Goal: Task Accomplishment & Management: Complete application form

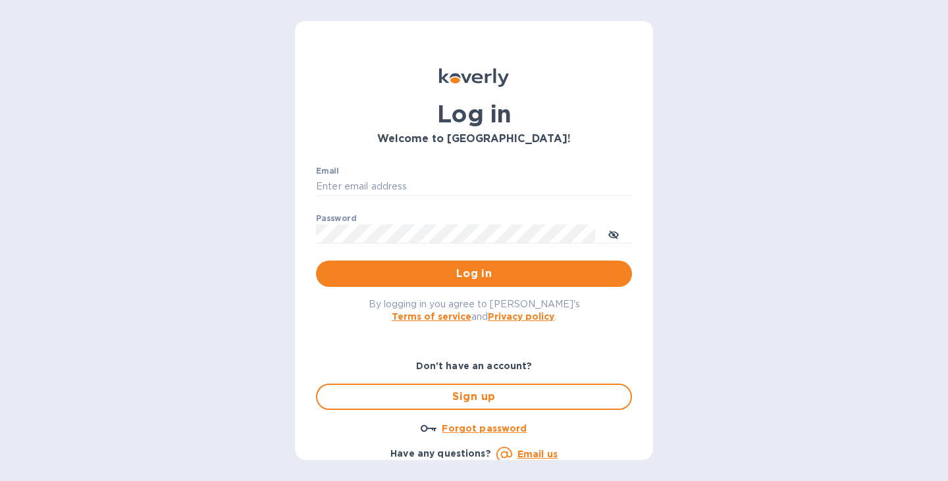
type input "[PERSON_NAME][EMAIL_ADDRESS][DOMAIN_NAME]"
click at [433, 259] on p "​" at bounding box center [474, 252] width 316 height 15
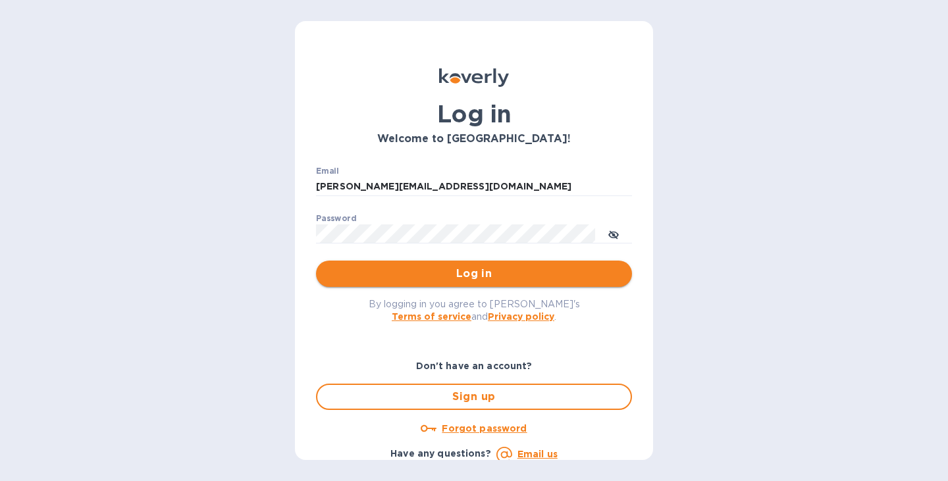
click at [433, 276] on span "Log in" at bounding box center [473, 274] width 295 height 16
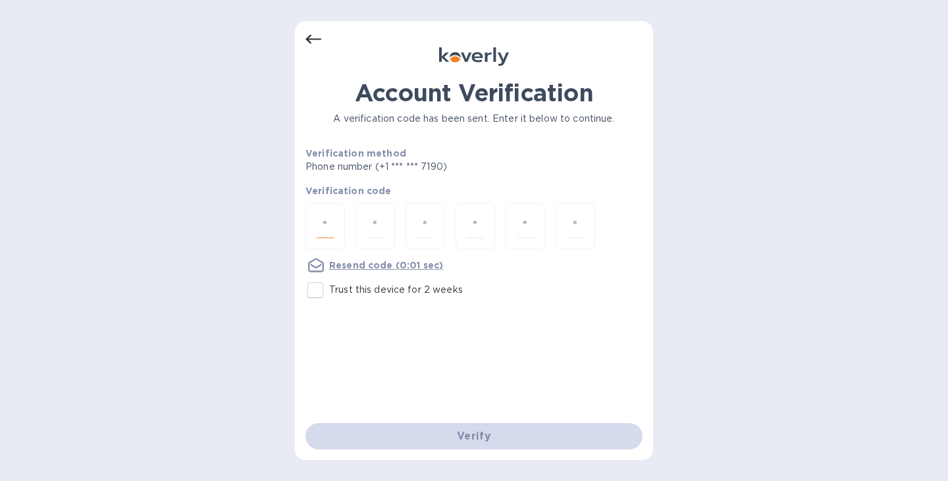
click at [321, 219] on input "number" at bounding box center [325, 226] width 17 height 24
type input "9"
type input "5"
type input "0"
type input "2"
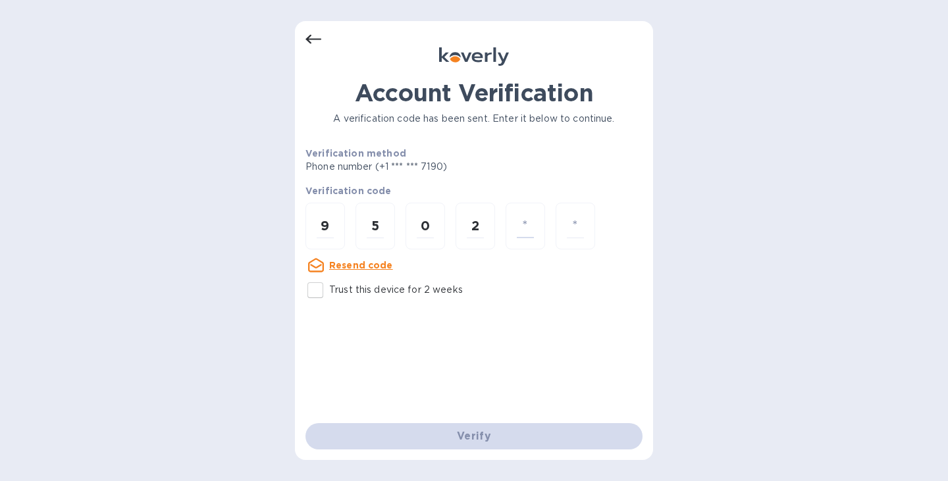
type input "2"
type input "3"
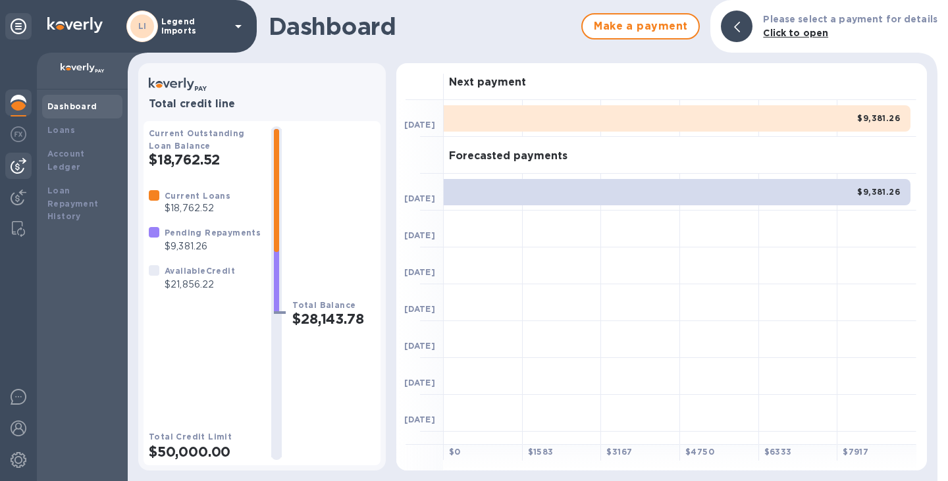
click at [20, 170] on img at bounding box center [19, 166] width 16 height 16
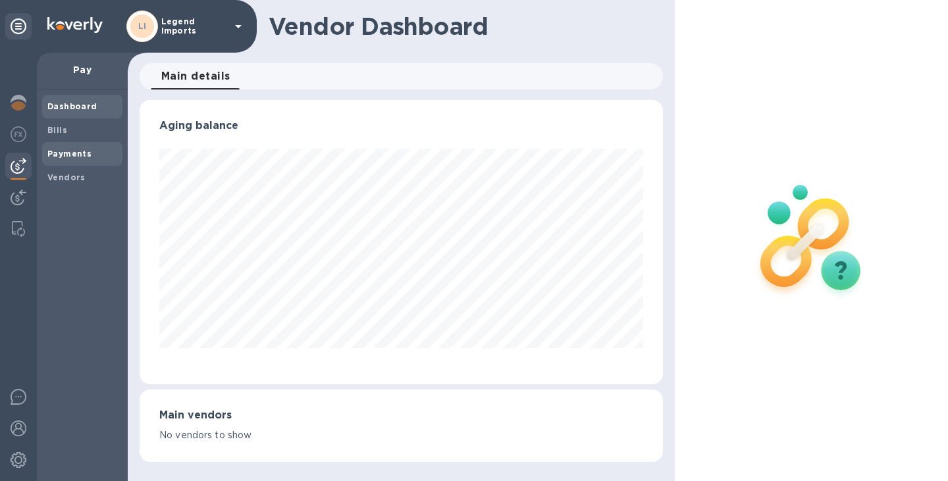
scroll to position [284, 523]
click at [58, 136] on span "Bills" at bounding box center [57, 130] width 20 height 13
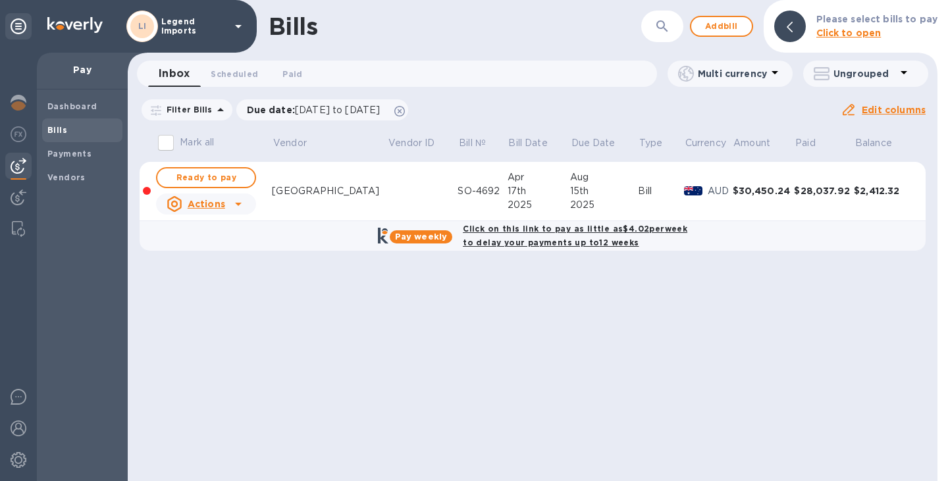
click at [730, 39] on div "Bills ​ Add bill Please select bills to pay Click to open" at bounding box center [533, 26] width 810 height 53
click at [730, 27] on span "Add bill" at bounding box center [721, 26] width 39 height 16
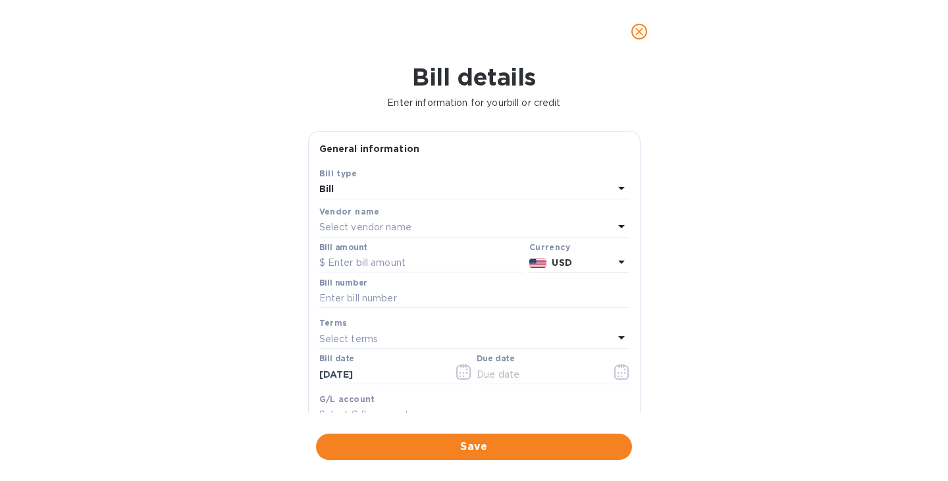
click at [437, 224] on div "Select vendor name" at bounding box center [466, 228] width 294 height 18
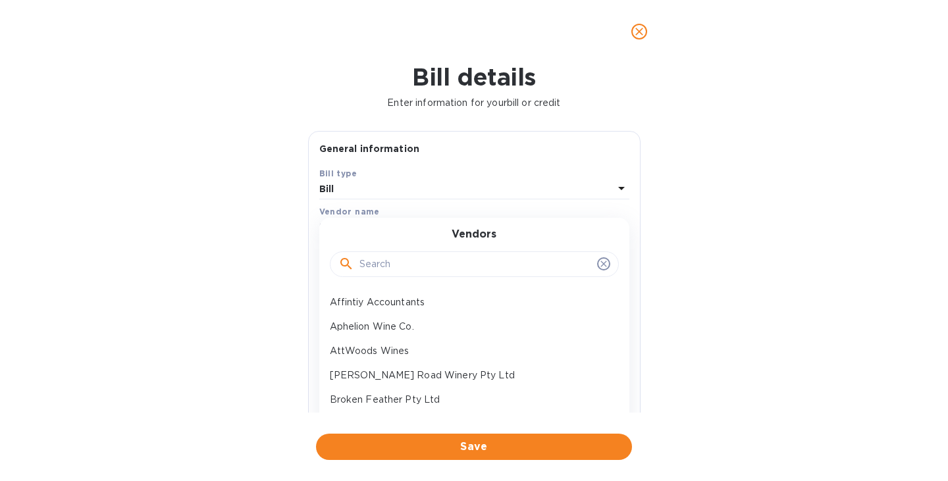
click at [428, 265] on input "text" at bounding box center [475, 265] width 232 height 20
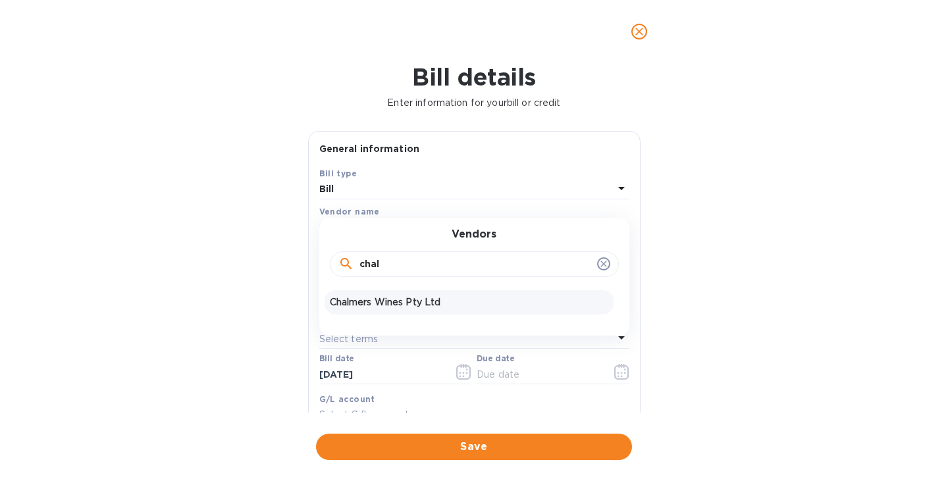
type input "chal"
click at [419, 305] on p "Chalmers Wines Pty Ltd" at bounding box center [469, 303] width 278 height 14
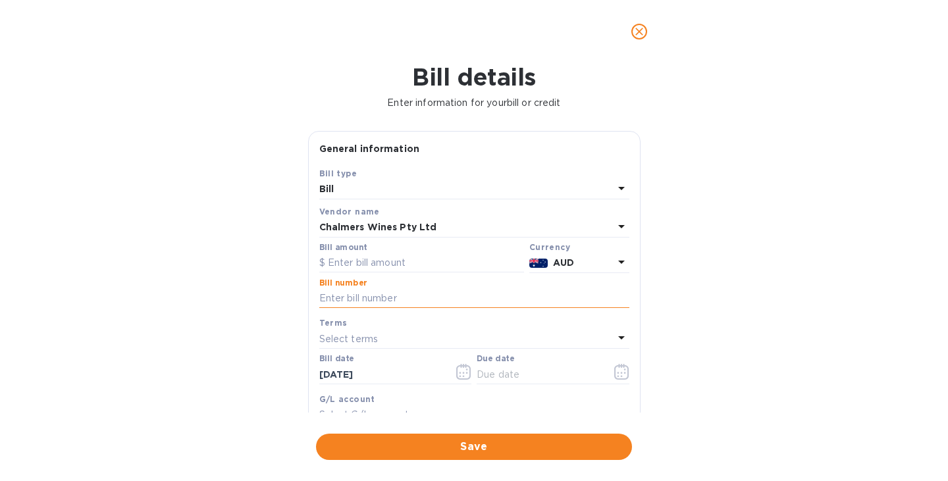
click at [449, 299] on input "text" at bounding box center [474, 299] width 310 height 20
type input "0228"
click at [438, 259] on input "text" at bounding box center [421, 263] width 205 height 20
paste input "2,223.46"
type input "2,223.46"
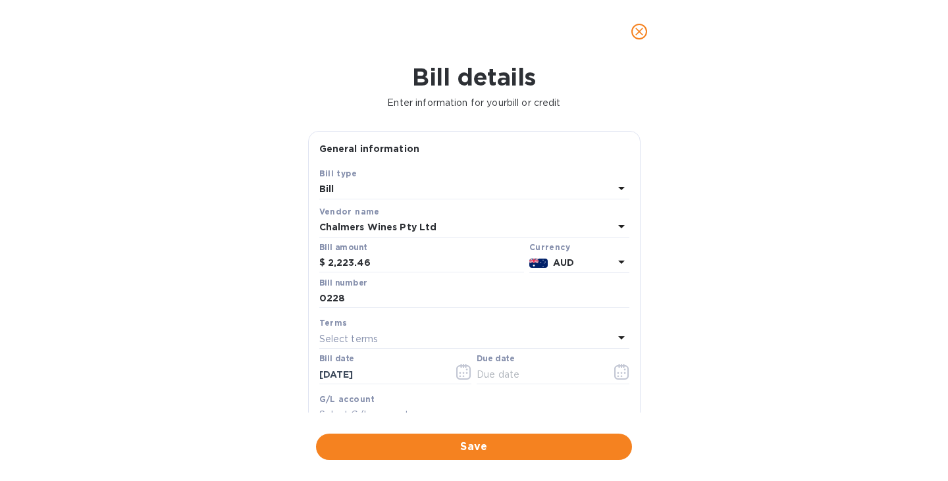
click at [426, 336] on div "Select terms" at bounding box center [466, 339] width 294 height 18
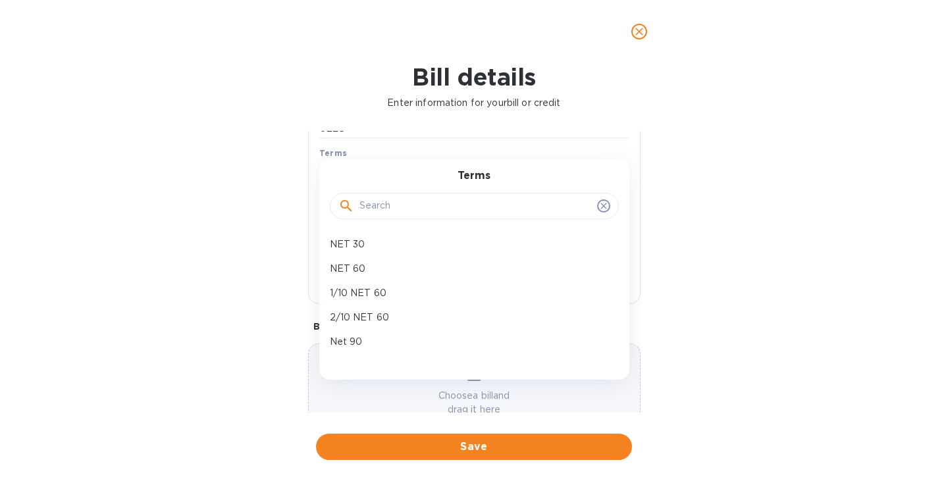
click at [285, 269] on div "Bill details Enter information for your bill or credit General information Save…" at bounding box center [474, 272] width 948 height 418
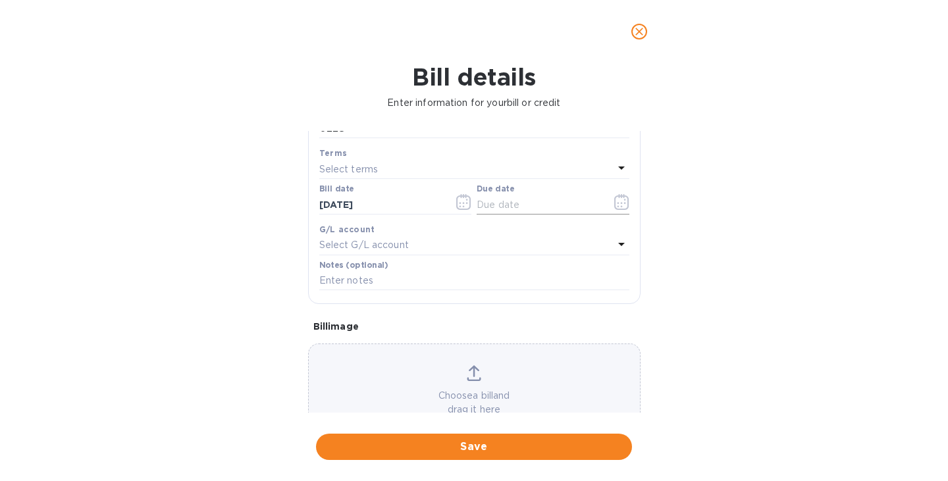
click at [615, 204] on icon "button" at bounding box center [621, 202] width 15 height 16
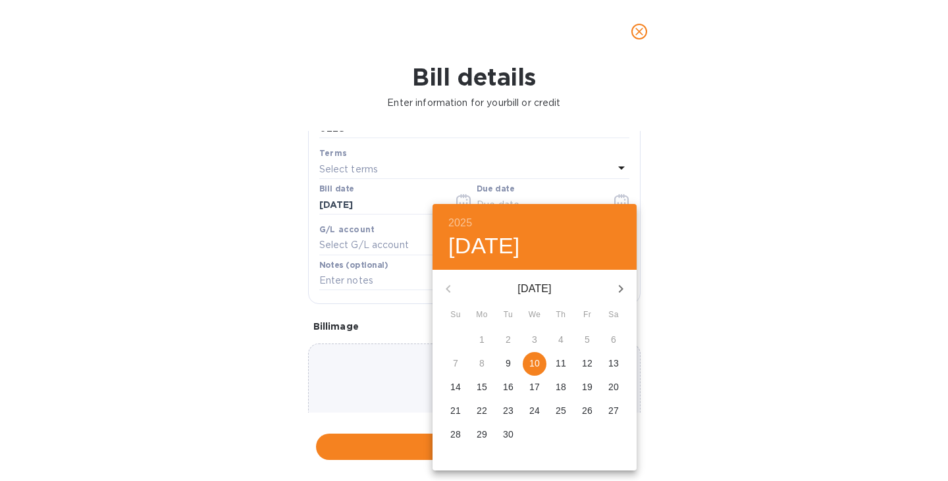
click at [568, 361] on span "11" at bounding box center [561, 363] width 24 height 13
type input "09/11/2025"
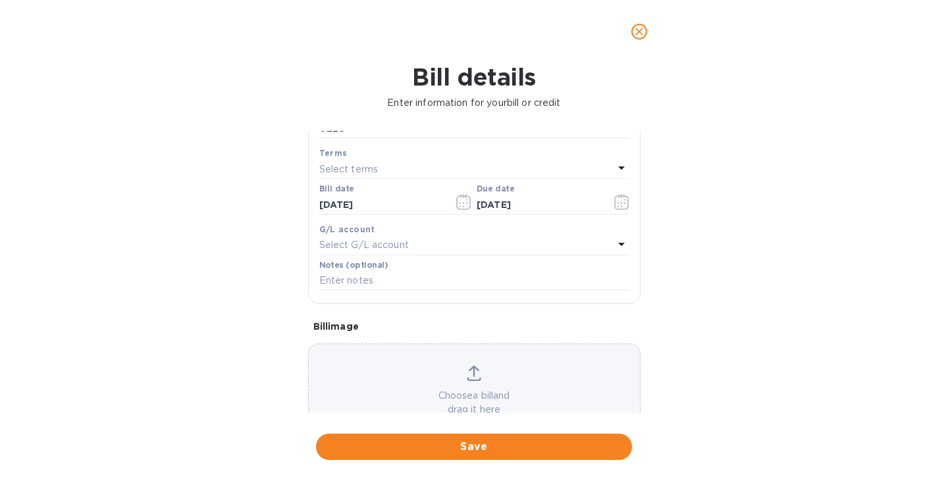
click at [472, 369] on icon at bounding box center [474, 371] width 11 height 12
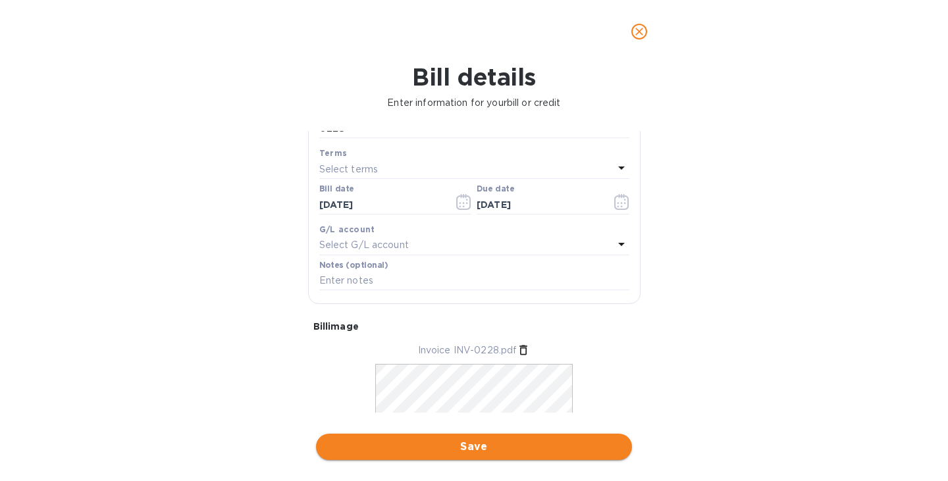
click at [557, 448] on span "Save" at bounding box center [473, 447] width 295 height 16
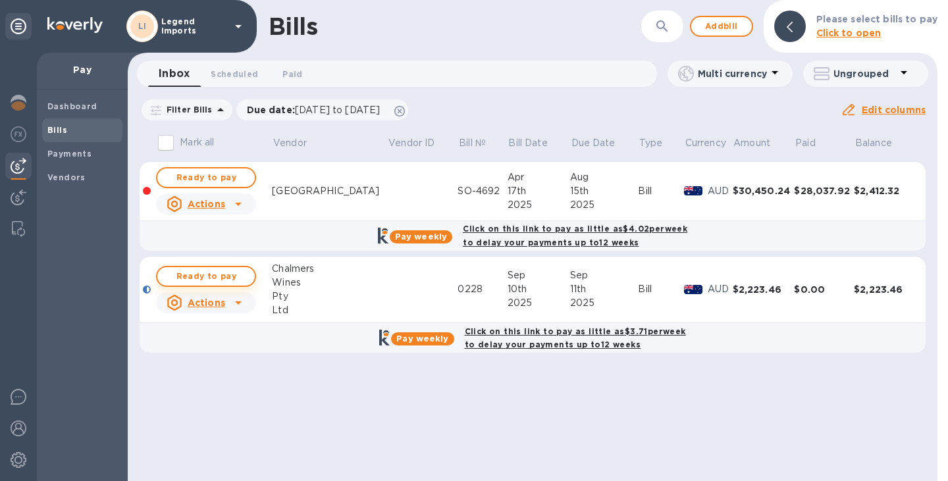
click at [218, 269] on span "Ready to pay" at bounding box center [206, 277] width 76 height 16
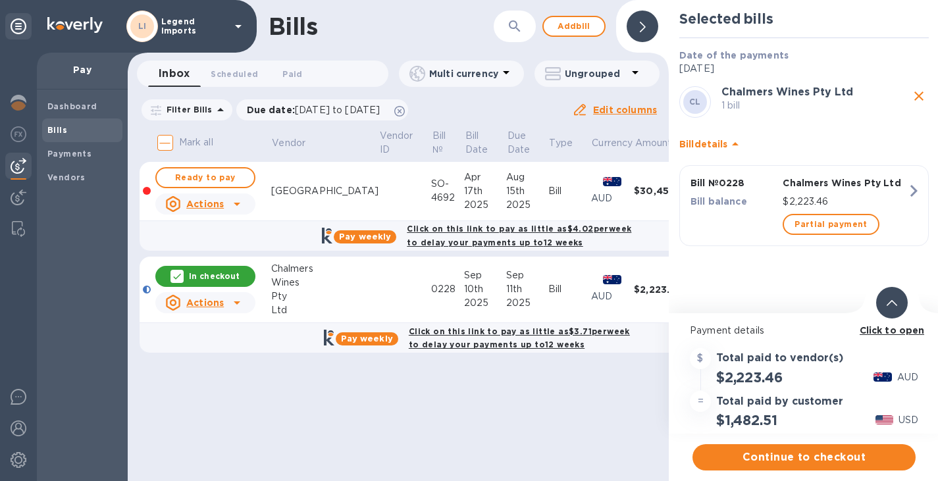
click at [713, 393] on div "Total paid by customer" at bounding box center [779, 402] width 132 height 18
click at [867, 335] on b "Click to open" at bounding box center [892, 330] width 65 height 11
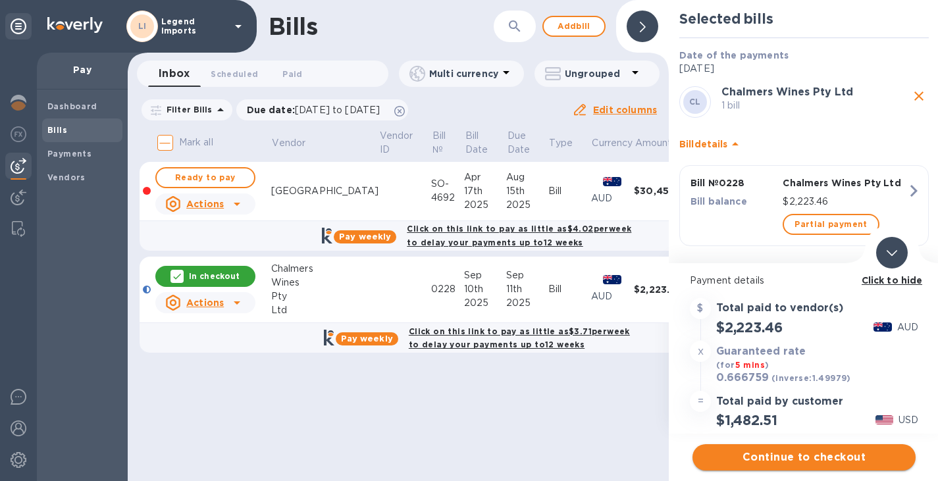
click at [808, 455] on span "Continue to checkout" at bounding box center [804, 458] width 202 height 16
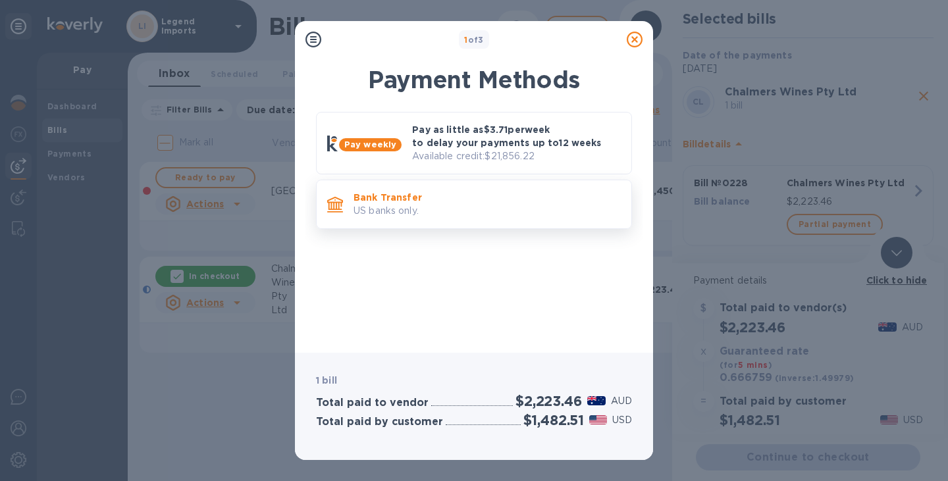
click at [473, 224] on div "Bank Transfer US banks only." at bounding box center [474, 204] width 316 height 49
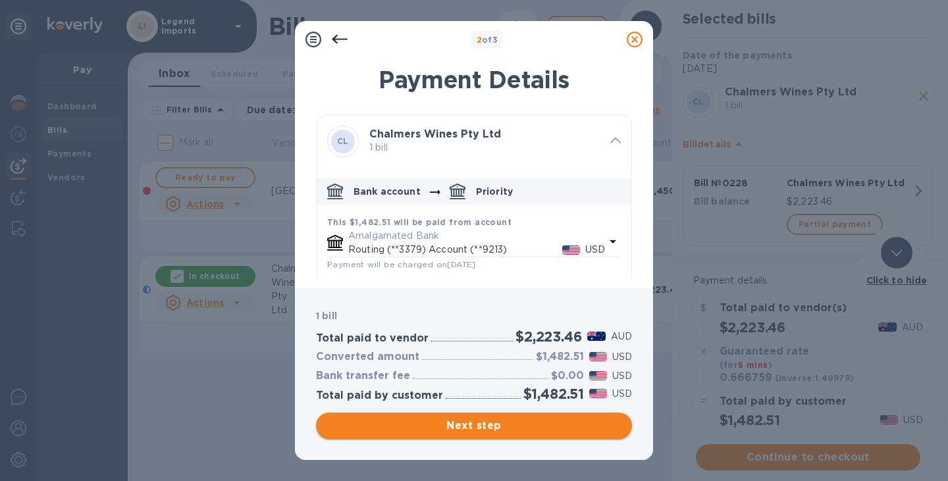
click at [521, 425] on span "Next step" at bounding box center [473, 426] width 295 height 16
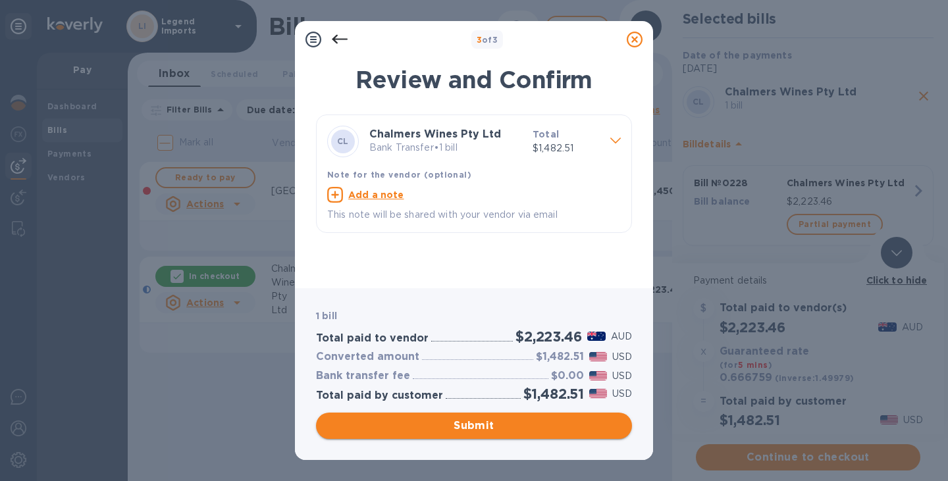
click at [504, 434] on button "Submit" at bounding box center [474, 426] width 316 height 26
